Goal: Task Accomplishment & Management: Manage account settings

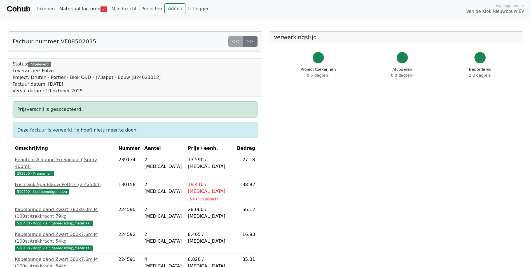
click at [90, 11] on link "Materiaal facturen 2" at bounding box center [83, 8] width 52 height 11
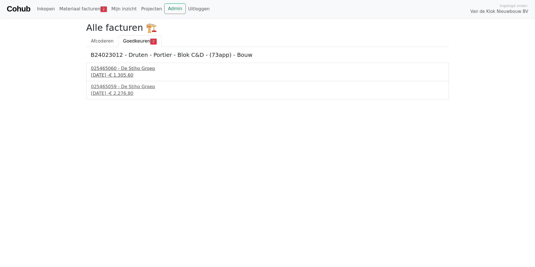
click at [115, 74] on div "20 september 2025 - € 1.305,60" at bounding box center [267, 75] width 353 height 7
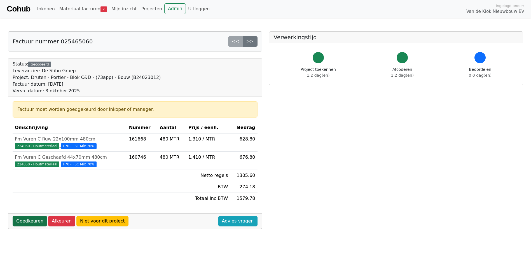
click at [29, 223] on link "Goedkeuren" at bounding box center [30, 221] width 34 height 11
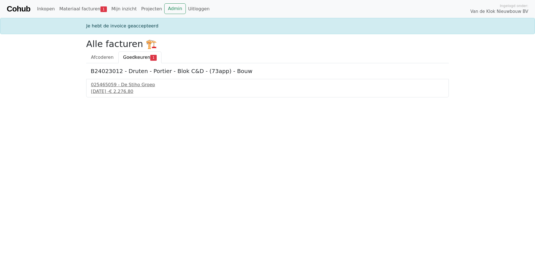
click at [113, 79] on div "025465059 - De Stiho Groep [DATE] - € 2.276,80" at bounding box center [267, 88] width 363 height 18
click at [111, 87] on div "025465059 - De Stiho Groep" at bounding box center [267, 84] width 353 height 7
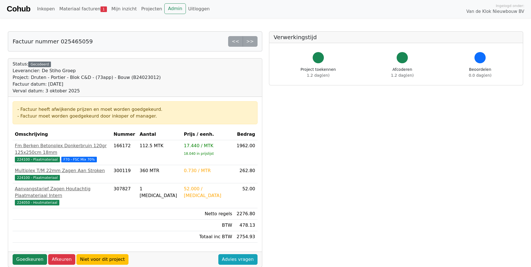
click at [33, 252] on div "Goedkeuren Afkeuren Niet voor dit project Advies vragen" at bounding box center [135, 259] width 254 height 15
click at [32, 254] on link "Goedkeuren" at bounding box center [30, 259] width 34 height 11
